Goal: Task Accomplishment & Management: Manage account settings

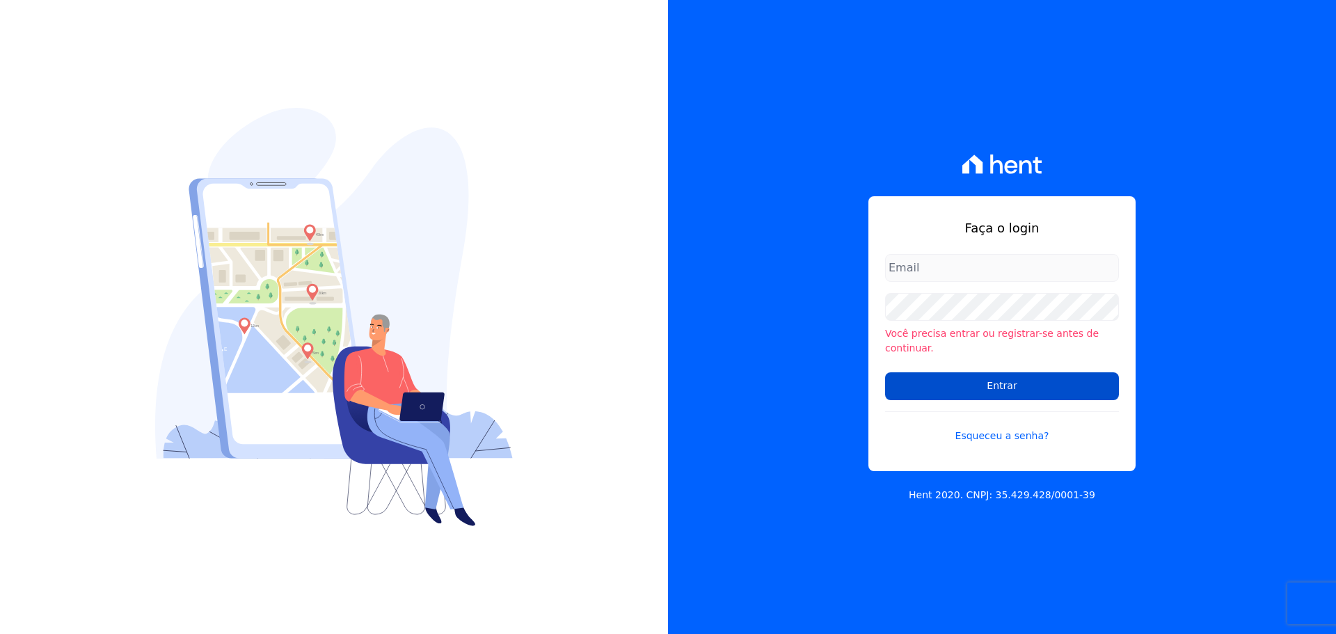
type input "[EMAIL_ADDRESS][DOMAIN_NAME]"
click at [989, 380] on input "Entrar" at bounding box center [1002, 386] width 234 height 28
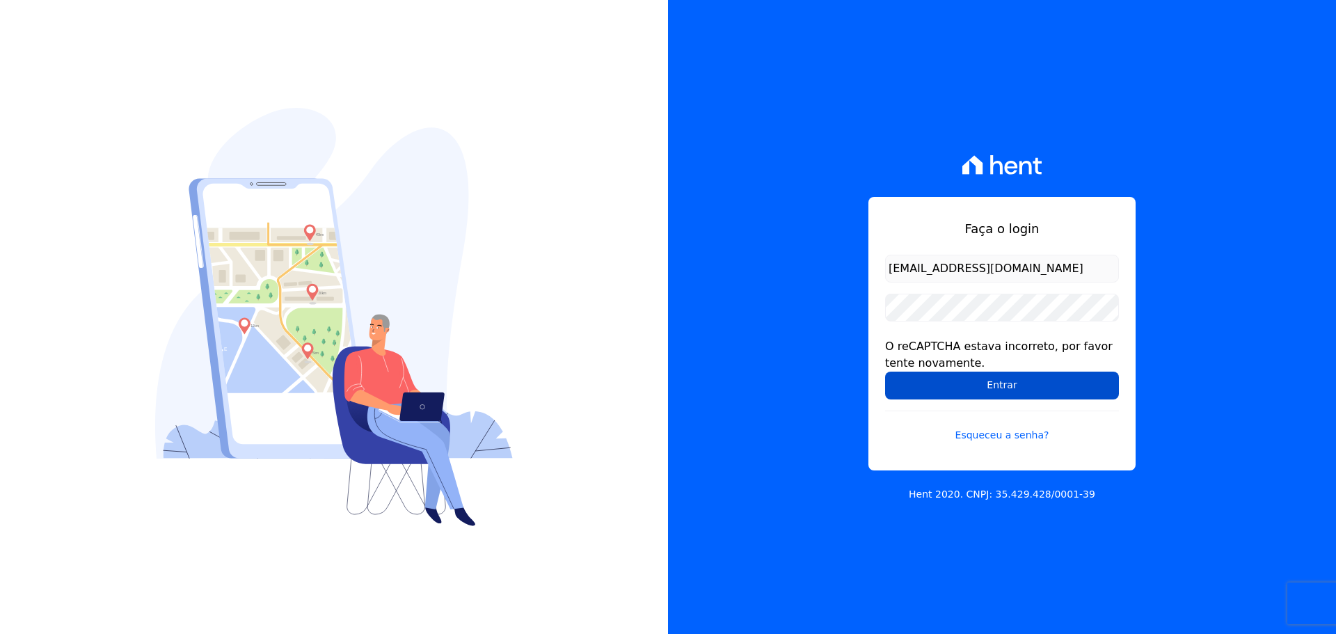
click at [1005, 385] on input "Entrar" at bounding box center [1002, 385] width 234 height 28
click at [1002, 383] on input "Entrar" at bounding box center [1002, 385] width 234 height 28
